Goal: Task Accomplishment & Management: Use online tool/utility

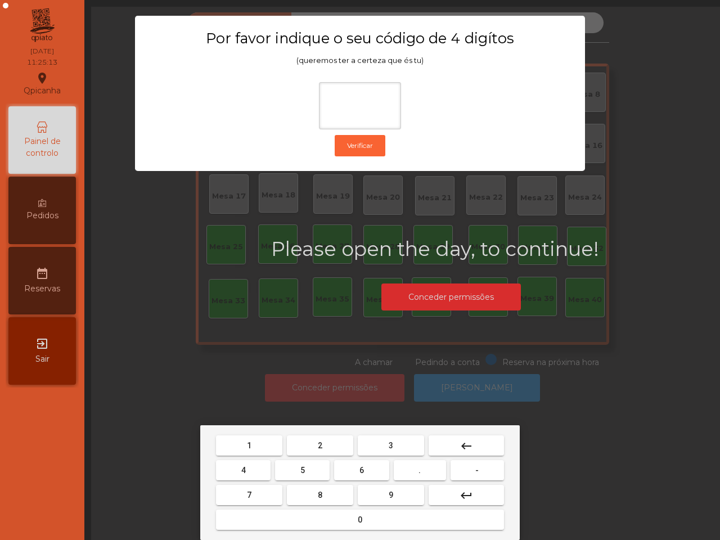
click at [251, 441] on span "1" at bounding box center [249, 445] width 5 height 9
click at [394, 494] on button "9" at bounding box center [391, 495] width 66 height 20
click at [249, 459] on mat-keyboard-key "4" at bounding box center [243, 470] width 59 height 25
click at [248, 465] on button "4" at bounding box center [243, 470] width 55 height 20
click at [319, 519] on button "0" at bounding box center [360, 520] width 288 height 20
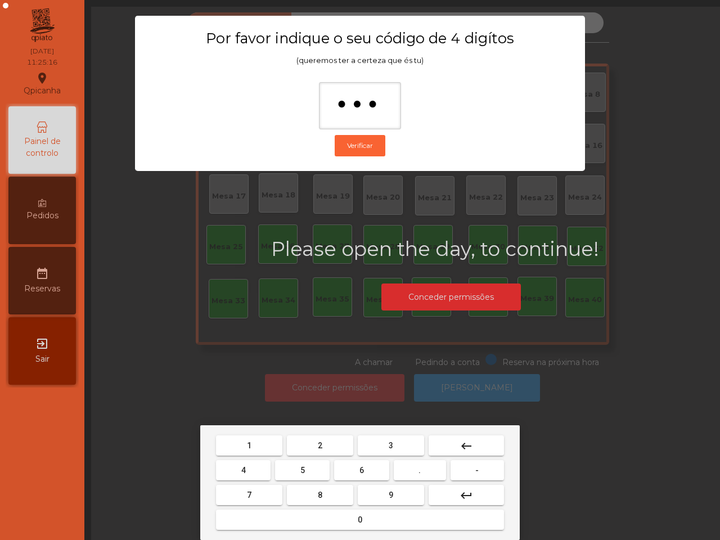
type input "****"
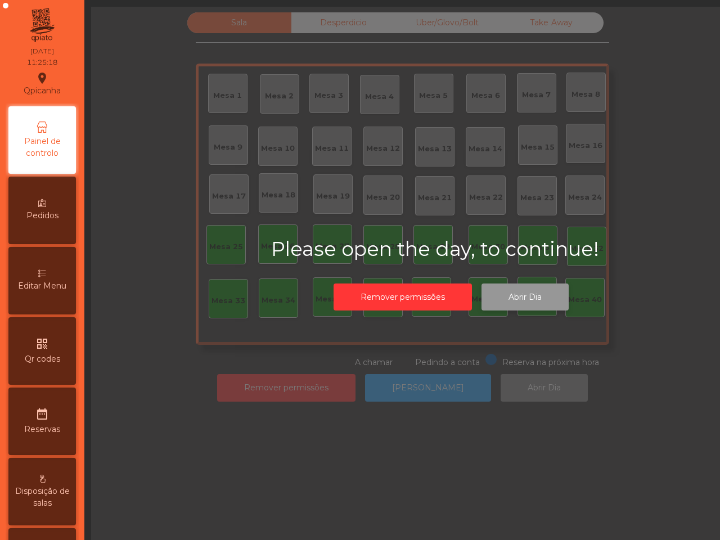
click at [523, 297] on button "Abrir Dia" at bounding box center [525, 298] width 87 height 28
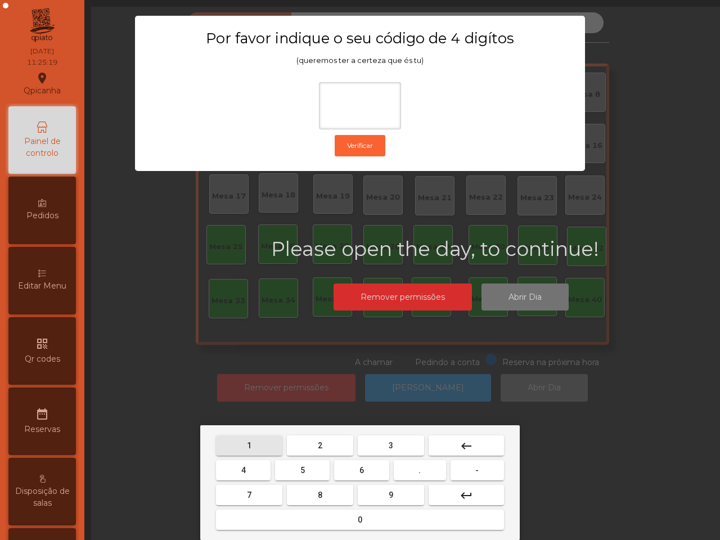
click at [255, 446] on button "1" at bounding box center [249, 446] width 66 height 20
click at [373, 491] on button "9" at bounding box center [391, 495] width 66 height 20
click at [254, 470] on button "4" at bounding box center [243, 470] width 55 height 20
click at [298, 521] on button "0" at bounding box center [360, 520] width 288 height 20
type input "****"
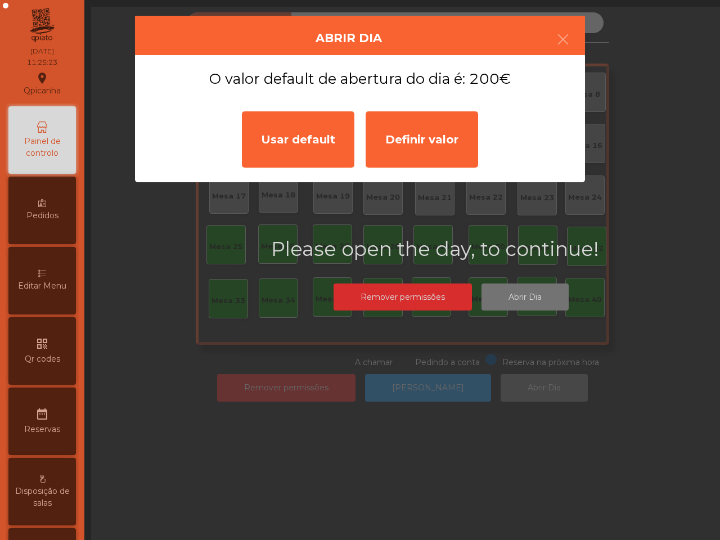
click at [308, 153] on div "Usar default" at bounding box center [298, 139] width 113 height 56
